Goal: Transaction & Acquisition: Download file/media

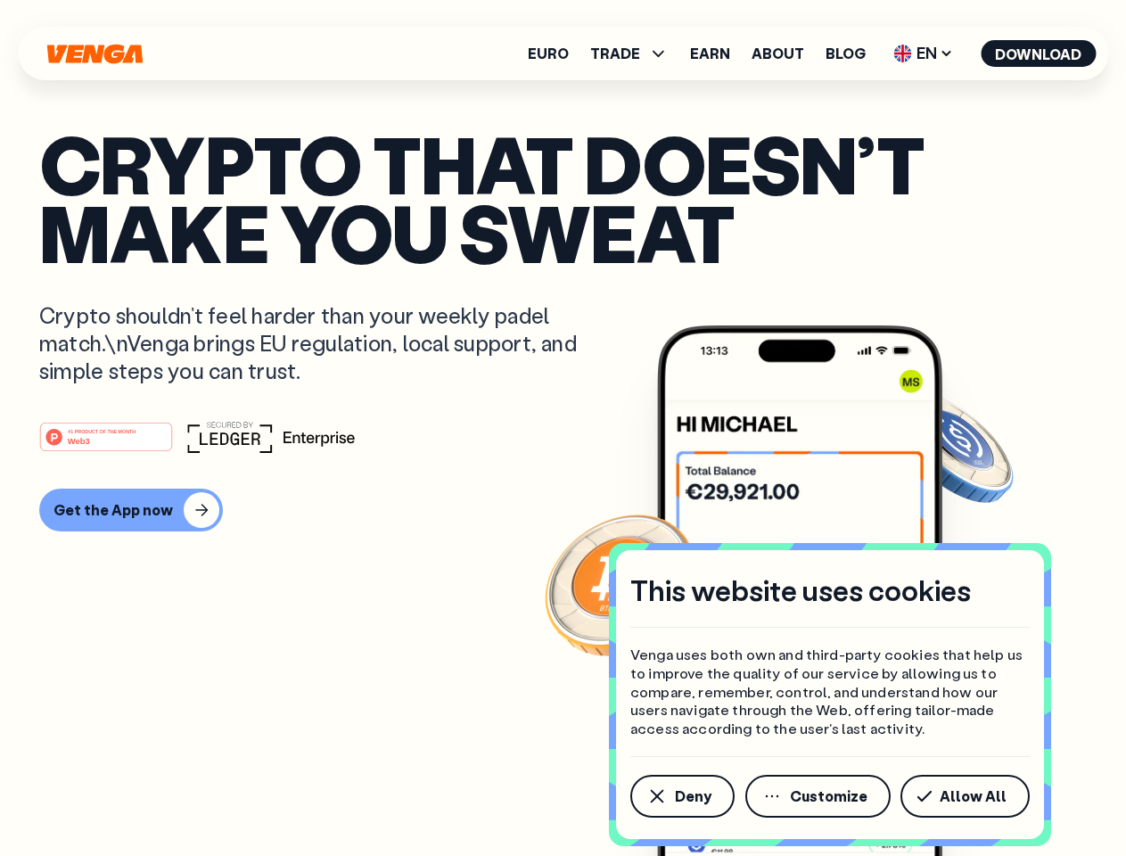
click at [563, 428] on div "#1 PRODUCT OF THE MONTH Web3" at bounding box center [563, 437] width 1048 height 32
click at [681, 796] on span "Deny" at bounding box center [693, 796] width 37 height 14
click at [820, 796] on img at bounding box center [799, 625] width 285 height 598
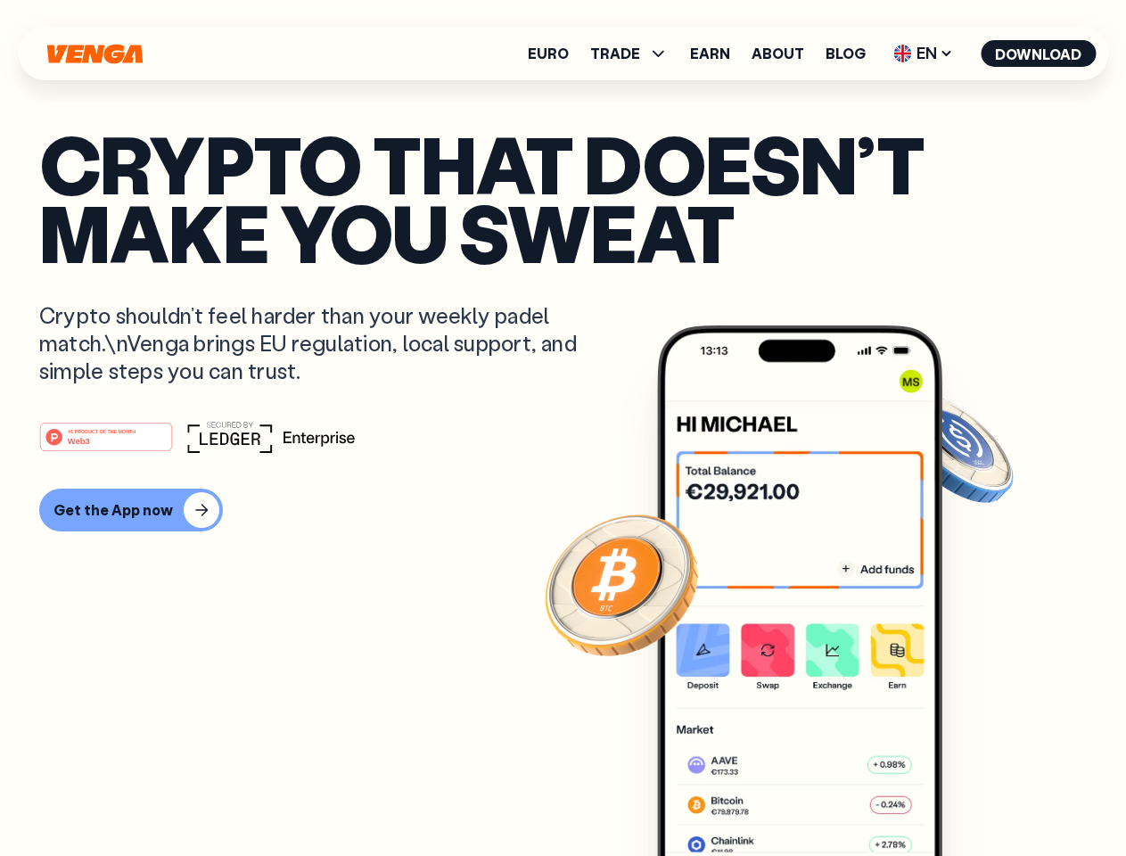
click at [969, 796] on article "Crypto that doesn’t make you sweat Crypto shouldn’t feel harder than your weekl…" at bounding box center [563, 463] width 1048 height 669
click at [635, 54] on span "TRADE" at bounding box center [615, 53] width 50 height 14
click at [924, 54] on span "EN" at bounding box center [923, 53] width 72 height 29
click at [1039, 54] on button "Download" at bounding box center [1038, 53] width 115 height 27
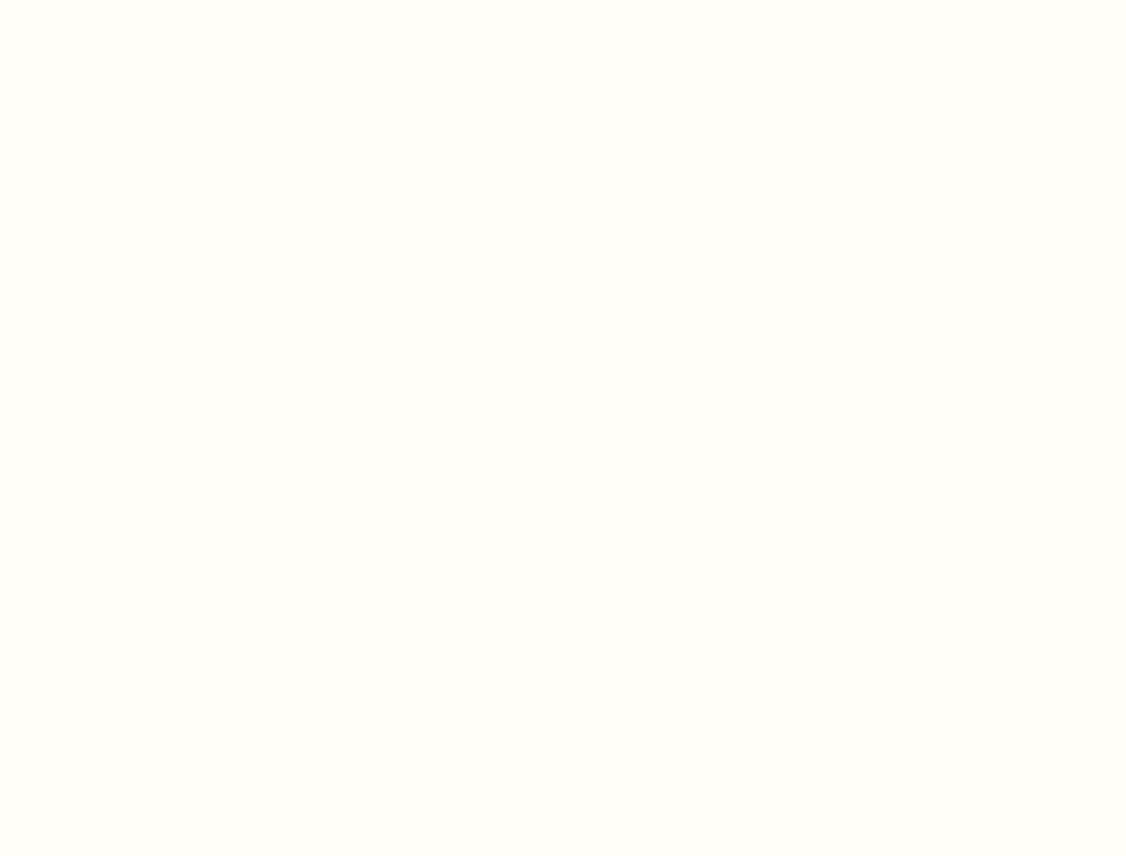
click at [563, 0] on html "This website uses cookies Venga uses both own and third-party cookies that help…" at bounding box center [563, 0] width 1126 height 0
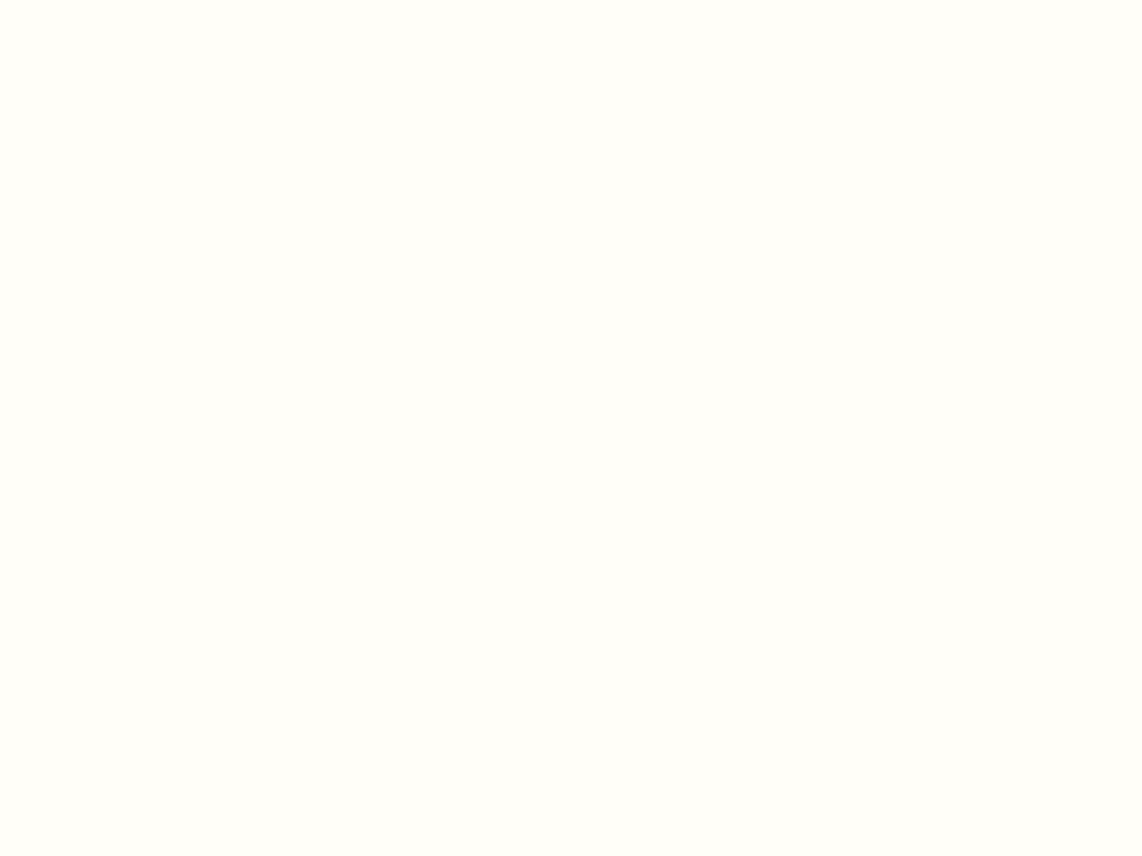
click at [128, 0] on html "This website uses cookies Venga uses both own and third-party cookies that help…" at bounding box center [571, 0] width 1142 height 0
click at [109, 0] on html "This website uses cookies Venga uses both own and third-party cookies that help…" at bounding box center [571, 0] width 1142 height 0
